Goal: Communication & Community: Answer question/provide support

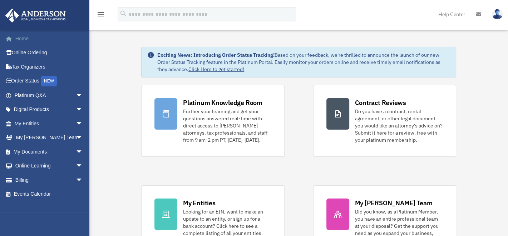
click at [22, 38] on link "Home" at bounding box center [49, 38] width 89 height 14
click at [76, 94] on span "arrow_drop_down" at bounding box center [83, 95] width 14 height 15
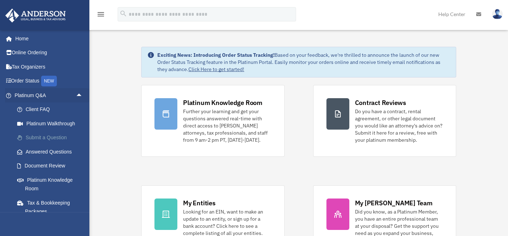
click at [33, 135] on link "Submit a Question" at bounding box center [52, 138] width 84 height 14
click at [50, 149] on link "Answered Questions" at bounding box center [52, 152] width 84 height 14
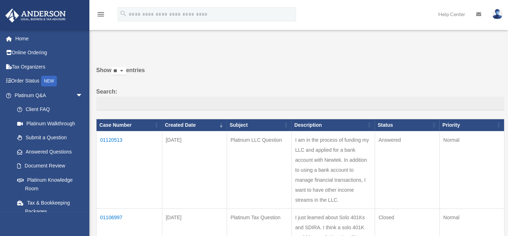
click at [109, 138] on td "01120513" at bounding box center [130, 170] width 66 height 78
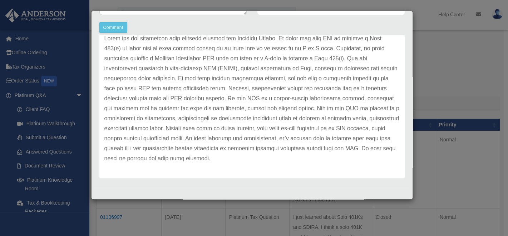
scroll to position [178, 0]
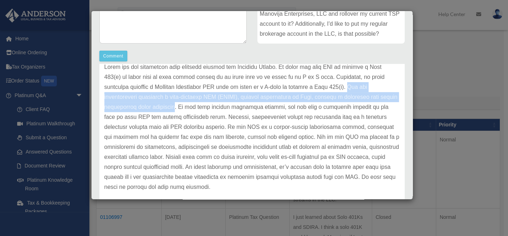
drag, startPoint x: 361, startPoint y: 86, endPoint x: 170, endPoint y: 108, distance: 192.9
click at [170, 108] on p at bounding box center [251, 127] width 295 height 130
copy p "You can alternatively establish a self-directed IRA (SDIRA), whether traditiona…"
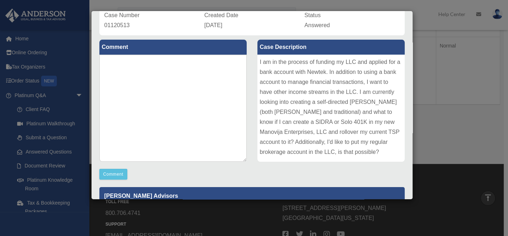
scroll to position [121, 0]
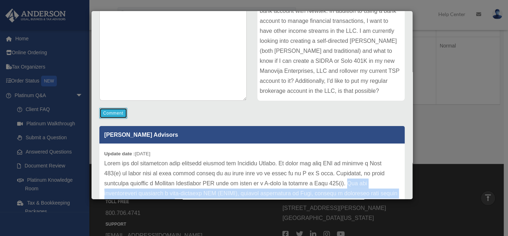
click at [114, 113] on button "Comment" at bounding box center [113, 113] width 28 height 11
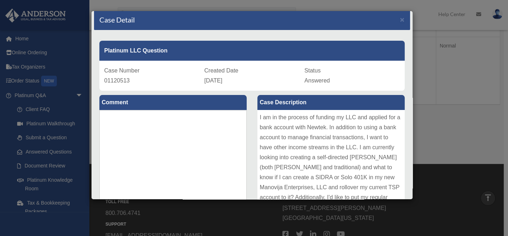
scroll to position [0, 0]
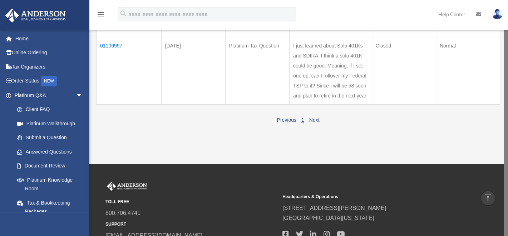
click at [109, 45] on td "01106997" at bounding box center [129, 71] width 65 height 68
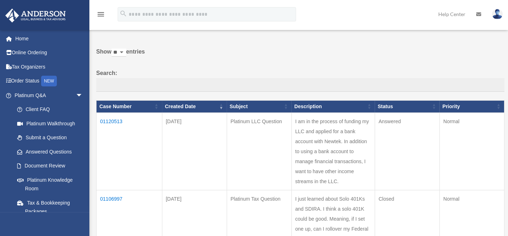
scroll to position [29, 0]
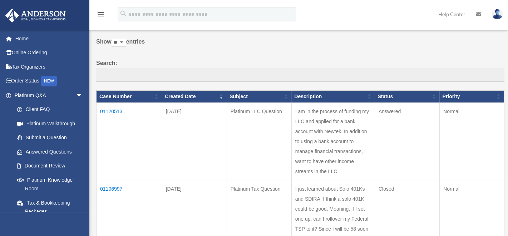
click at [109, 109] on td "01120513" at bounding box center [130, 142] width 66 height 78
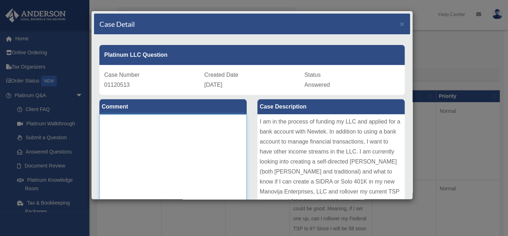
click at [122, 132] on textarea at bounding box center [172, 167] width 147 height 107
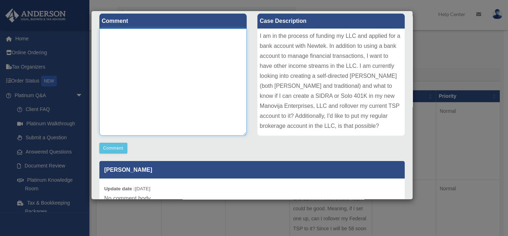
scroll to position [0, 0]
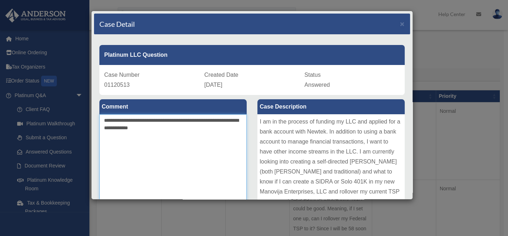
paste textarea "**********"
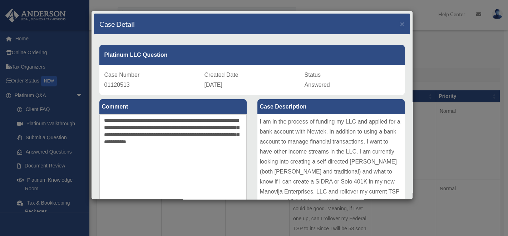
drag, startPoint x: 436, startPoint y: 80, endPoint x: 396, endPoint y: 61, distance: 43.8
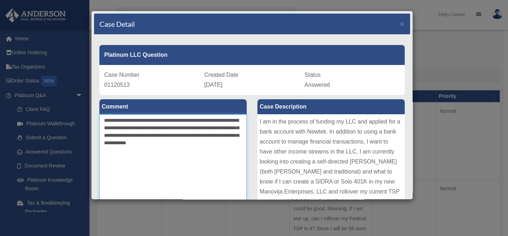
drag, startPoint x: 396, startPoint y: 61, endPoint x: 177, endPoint y: 129, distance: 229.5
click at [177, 129] on textarea "**********" at bounding box center [172, 167] width 147 height 107
click at [159, 128] on textarea "**********" at bounding box center [172, 167] width 147 height 107
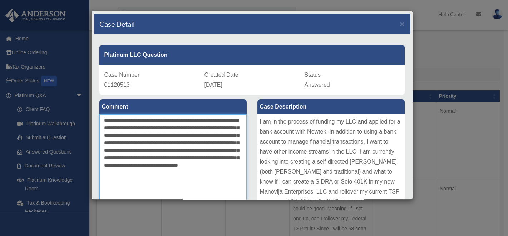
click at [216, 150] on textarea "**********" at bounding box center [172, 167] width 147 height 107
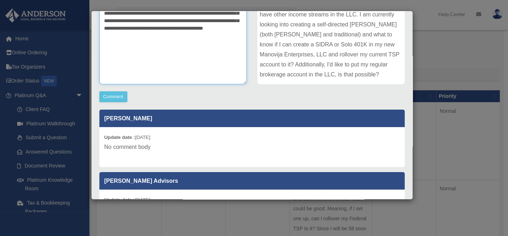
scroll to position [143, 0]
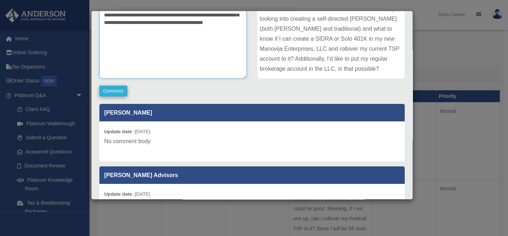
type textarea "**********"
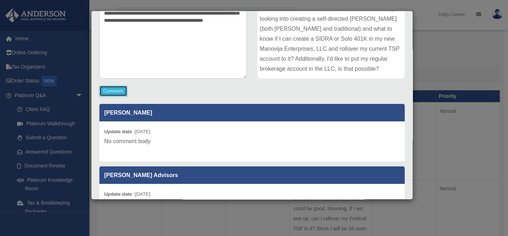
scroll to position [143, 0]
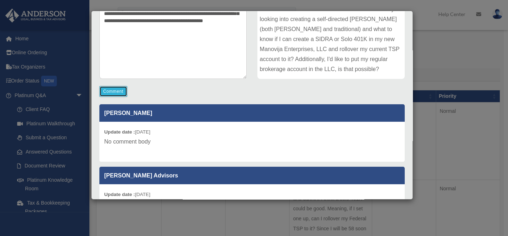
click at [113, 89] on button "Comment" at bounding box center [113, 91] width 28 height 11
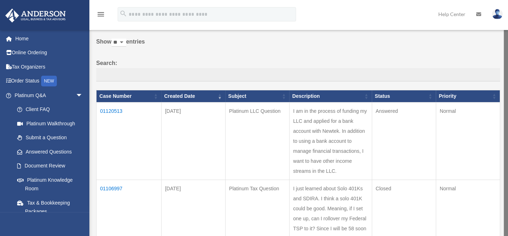
scroll to position [0, 0]
